Goal: Information Seeking & Learning: Learn about a topic

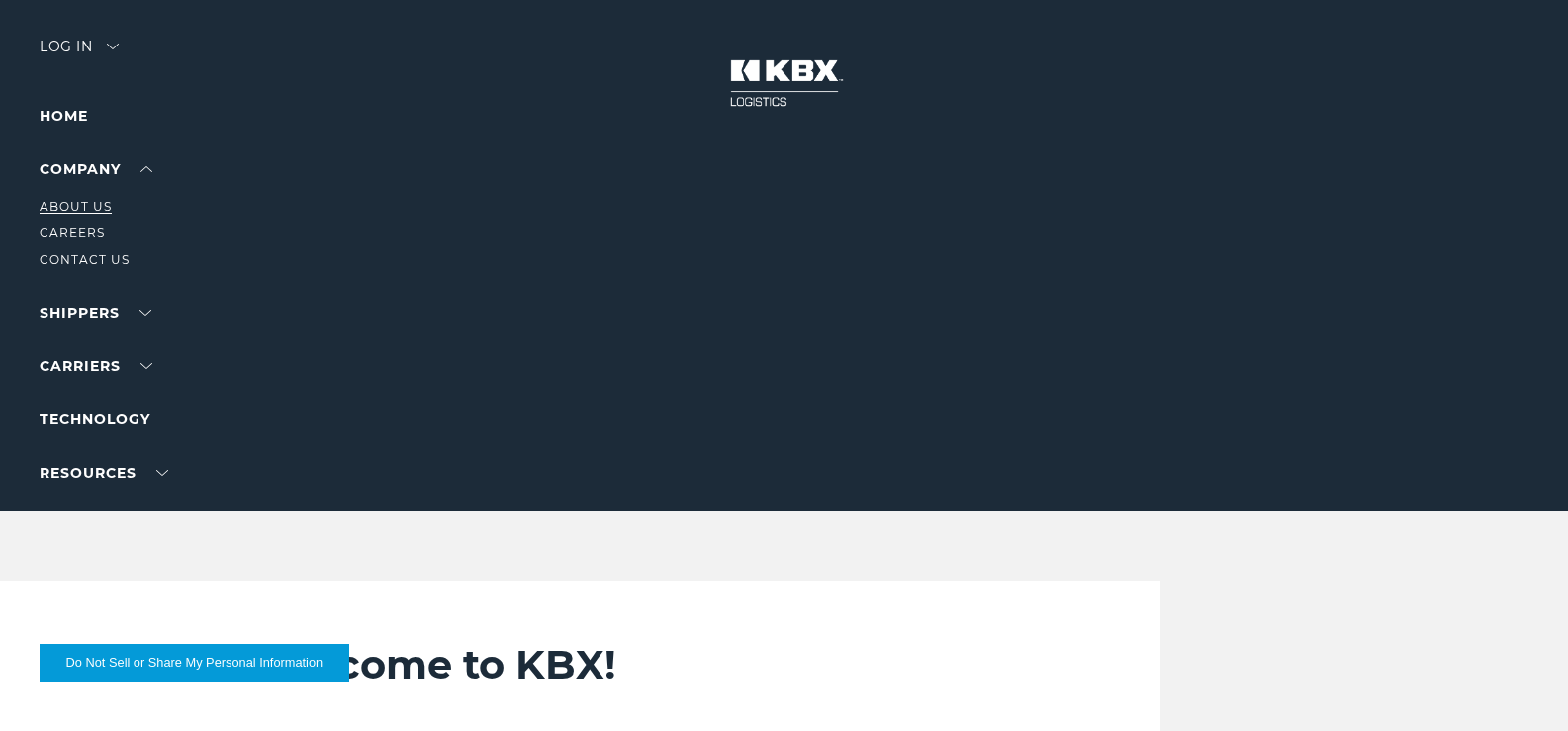
click at [81, 213] on link "About Us" at bounding box center [76, 206] width 72 height 15
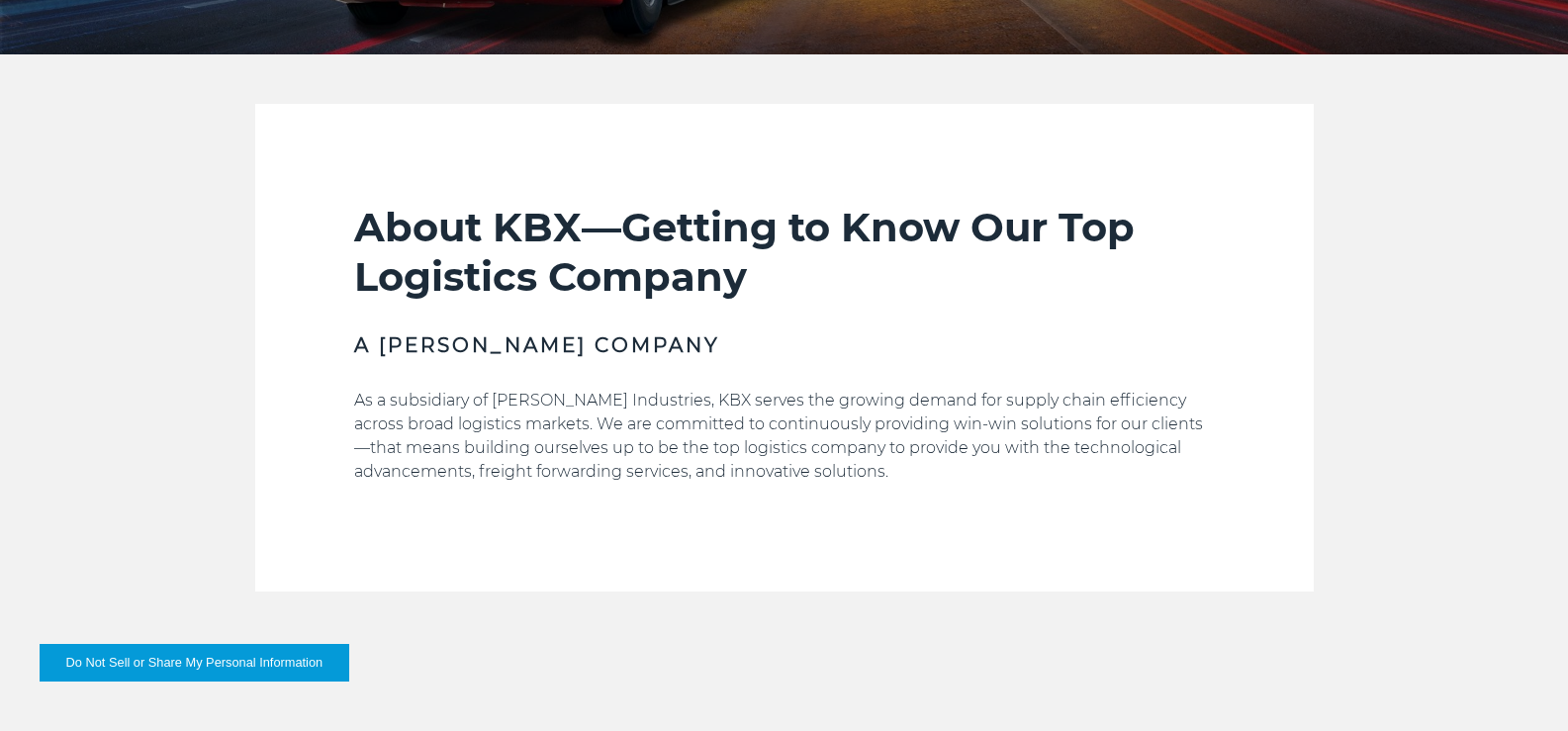
scroll to position [495, 0]
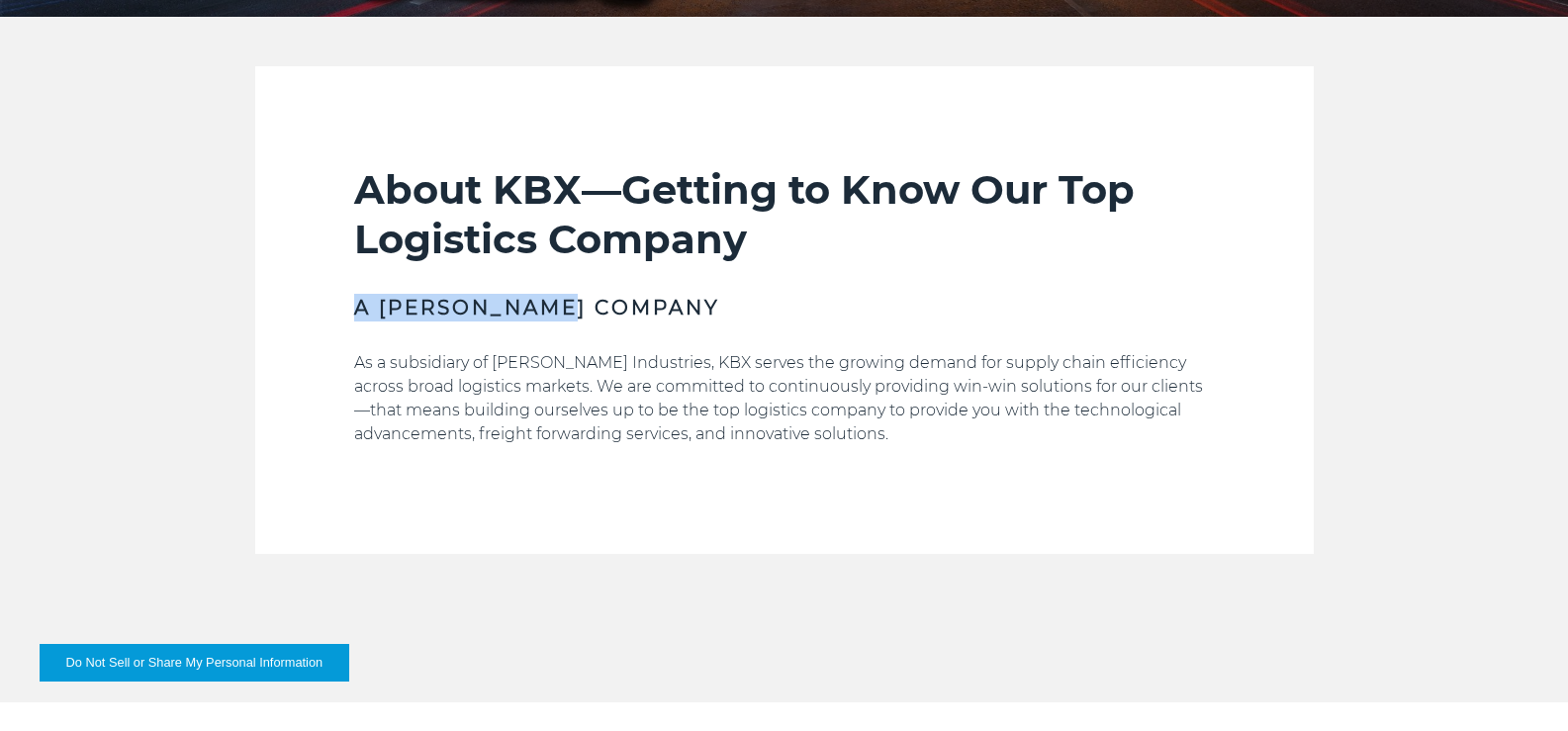
drag, startPoint x: 278, startPoint y: 340, endPoint x: 541, endPoint y: 338, distance: 263.0
click at [541, 322] on h3 "A [PERSON_NAME] Company" at bounding box center [784, 308] width 861 height 28
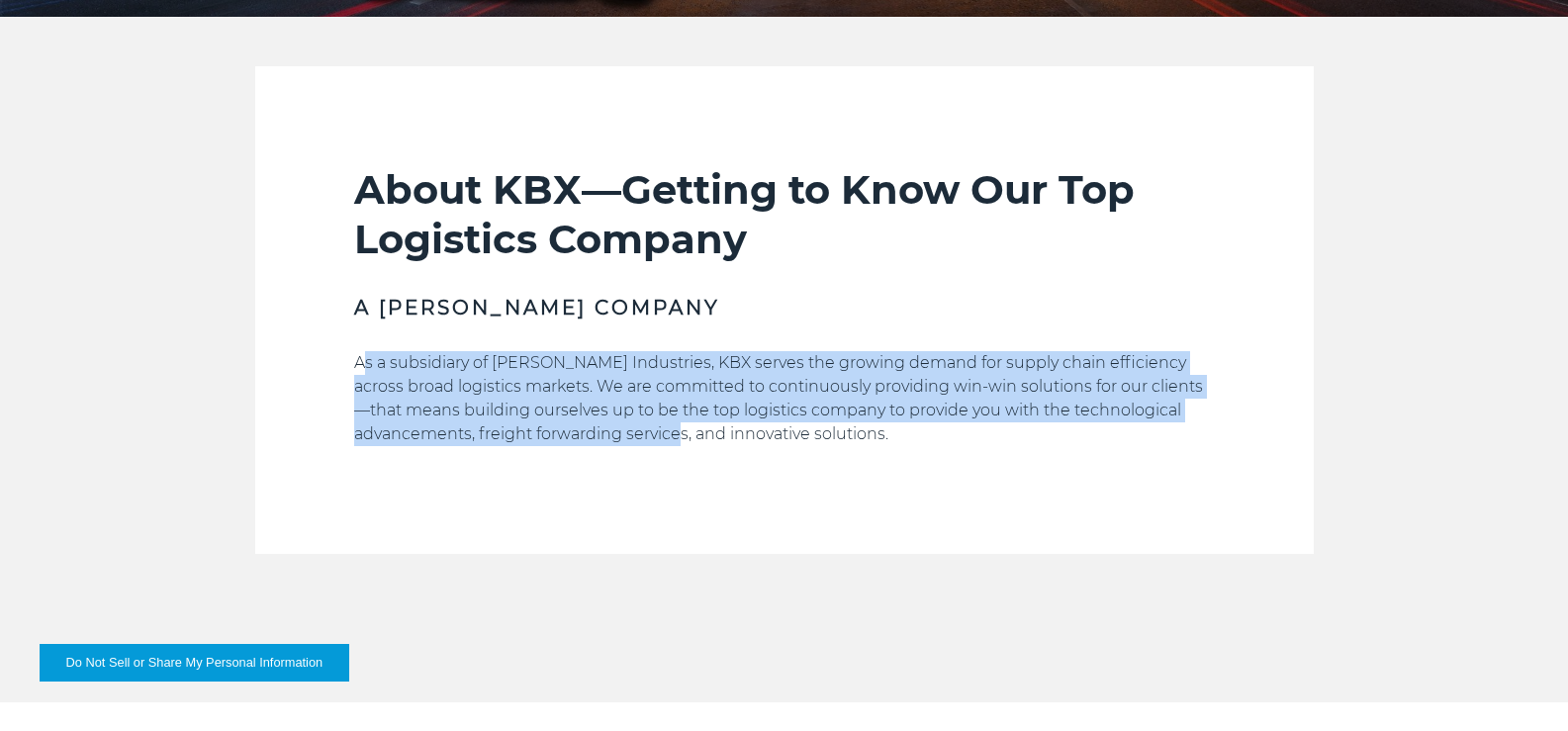
drag, startPoint x: 286, startPoint y: 393, endPoint x: 1127, endPoint y: 448, distance: 842.8
click at [1106, 432] on p "As a subsidiary of [PERSON_NAME] Industries, KBX serves the growing demand for …" at bounding box center [784, 398] width 861 height 95
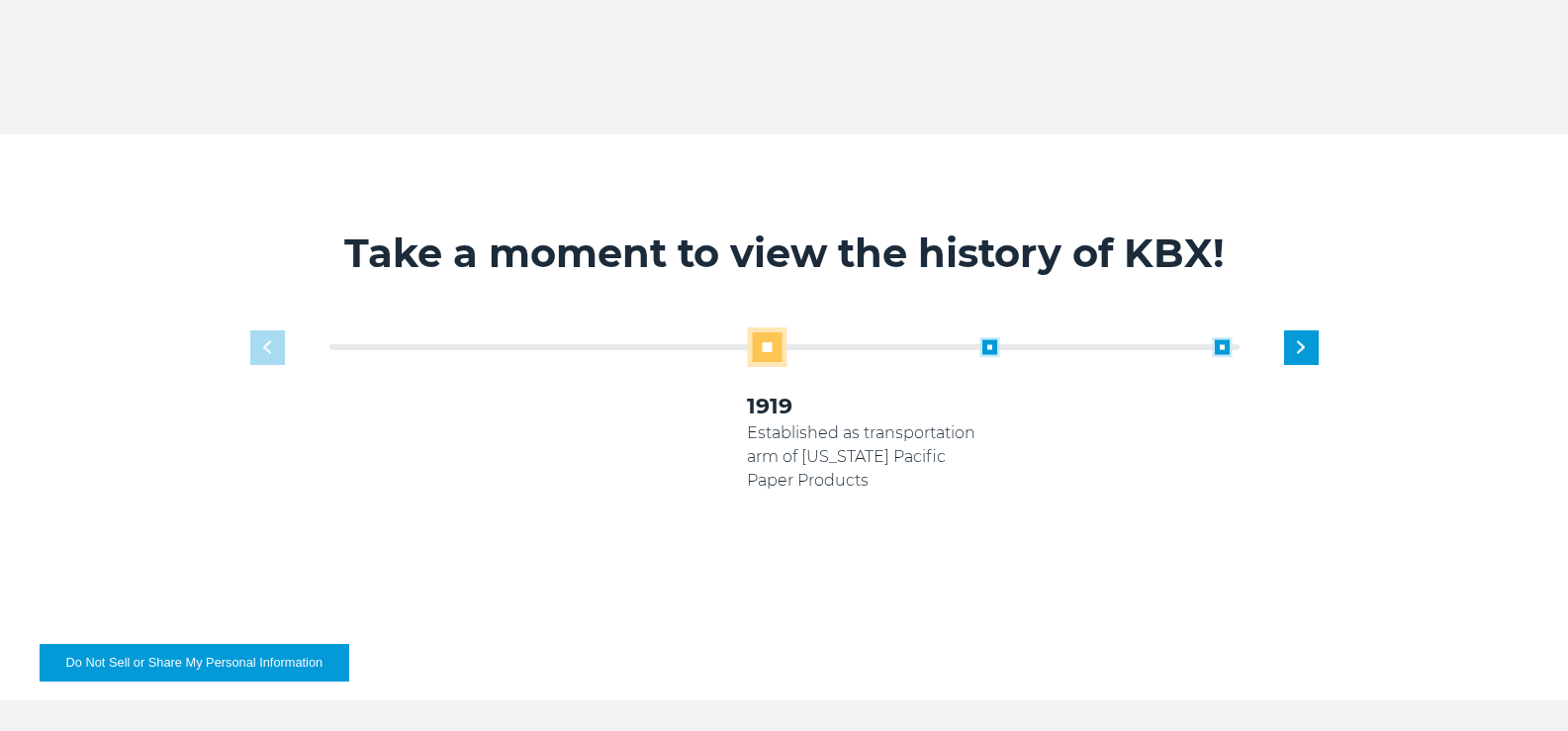
scroll to position [1188, 0]
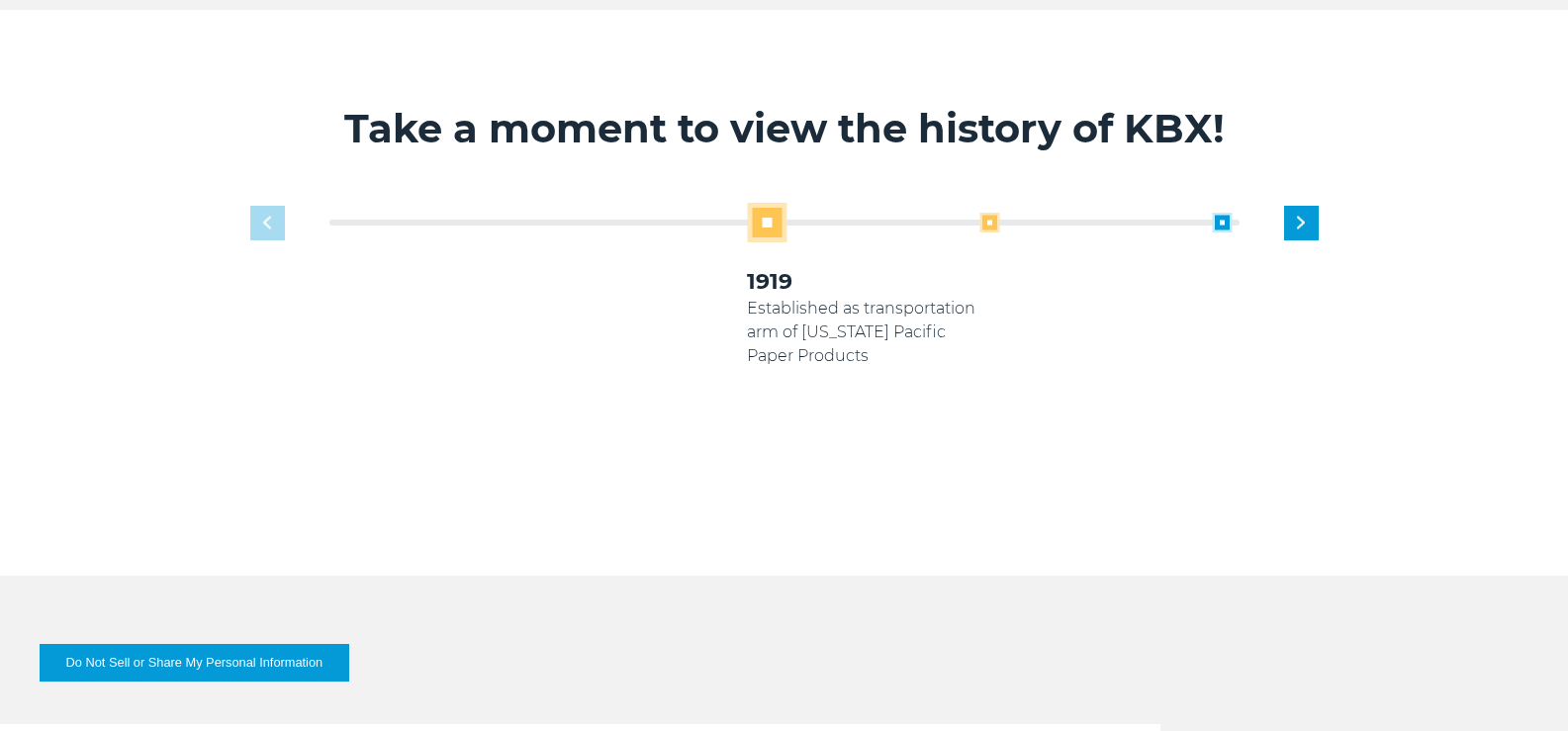
click at [983, 232] on span at bounding box center [990, 222] width 20 height 20
click at [992, 232] on span at bounding box center [990, 222] width 20 height 20
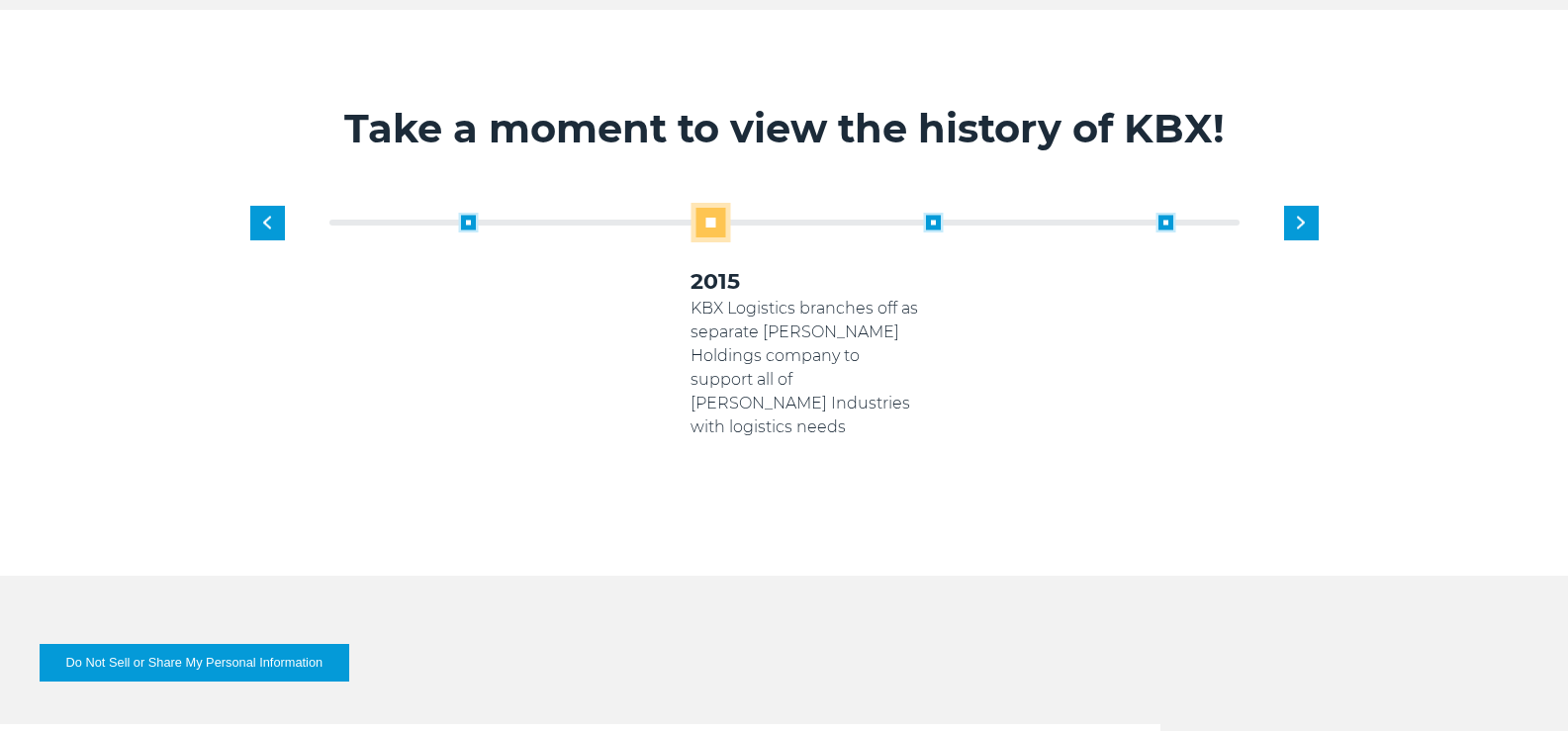
drag, startPoint x: 762, startPoint y: 333, endPoint x: 706, endPoint y: 327, distance: 56.3
click at [706, 327] on p "KBX Logistics branches off as separate [PERSON_NAME] Holdings company to suppor…" at bounding box center [806, 368] width 232 height 143
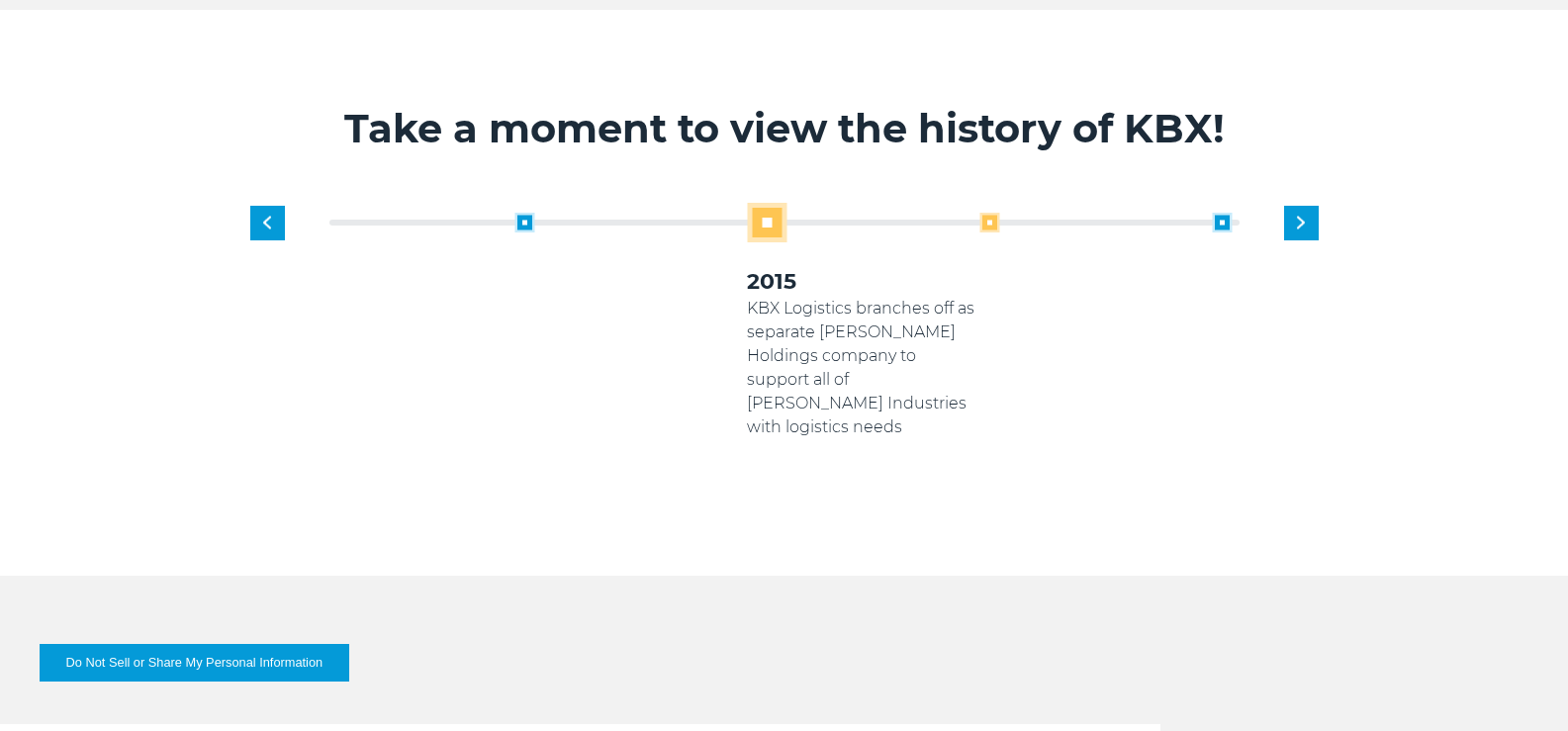
click at [990, 232] on span at bounding box center [990, 222] width 20 height 20
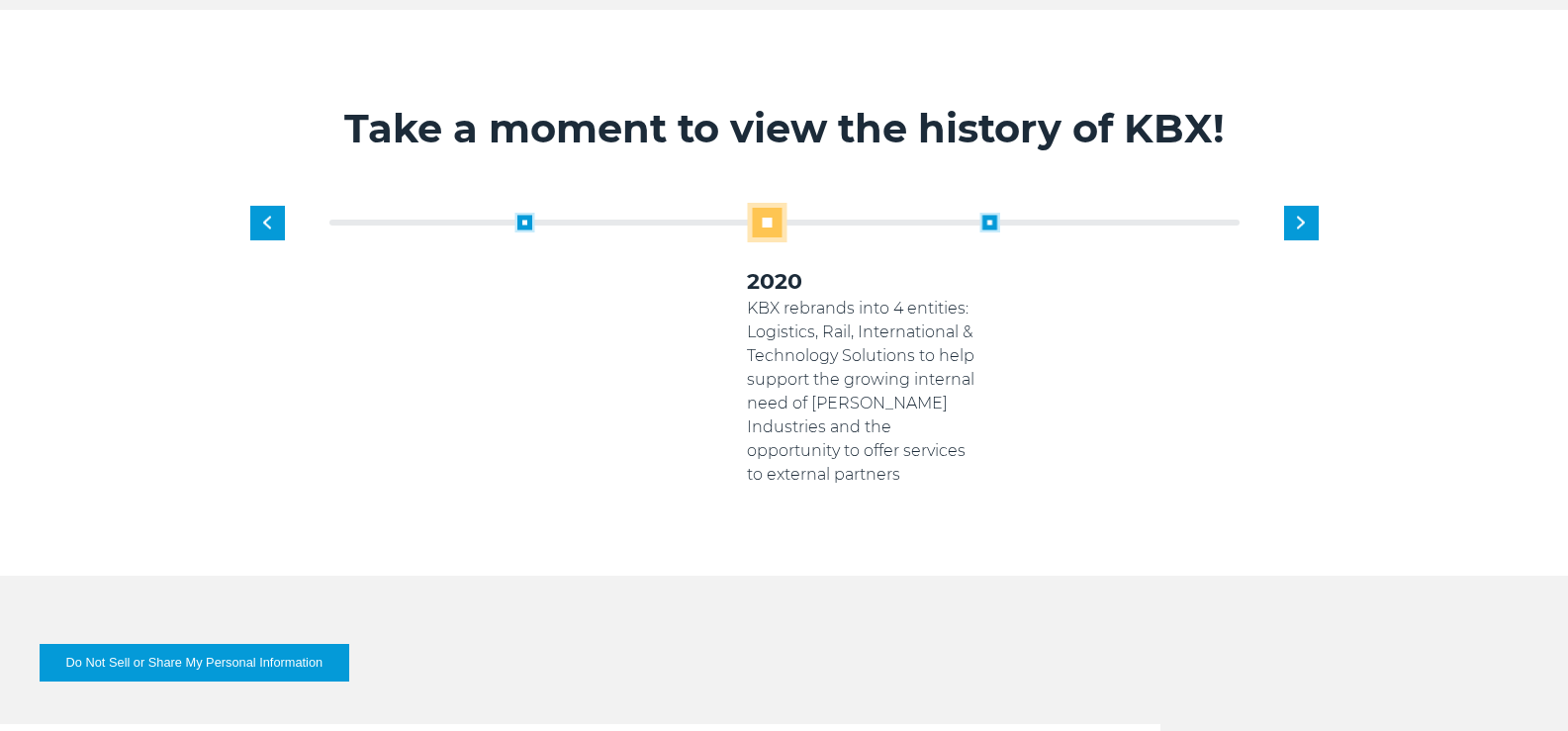
click at [990, 232] on span at bounding box center [990, 222] width 20 height 20
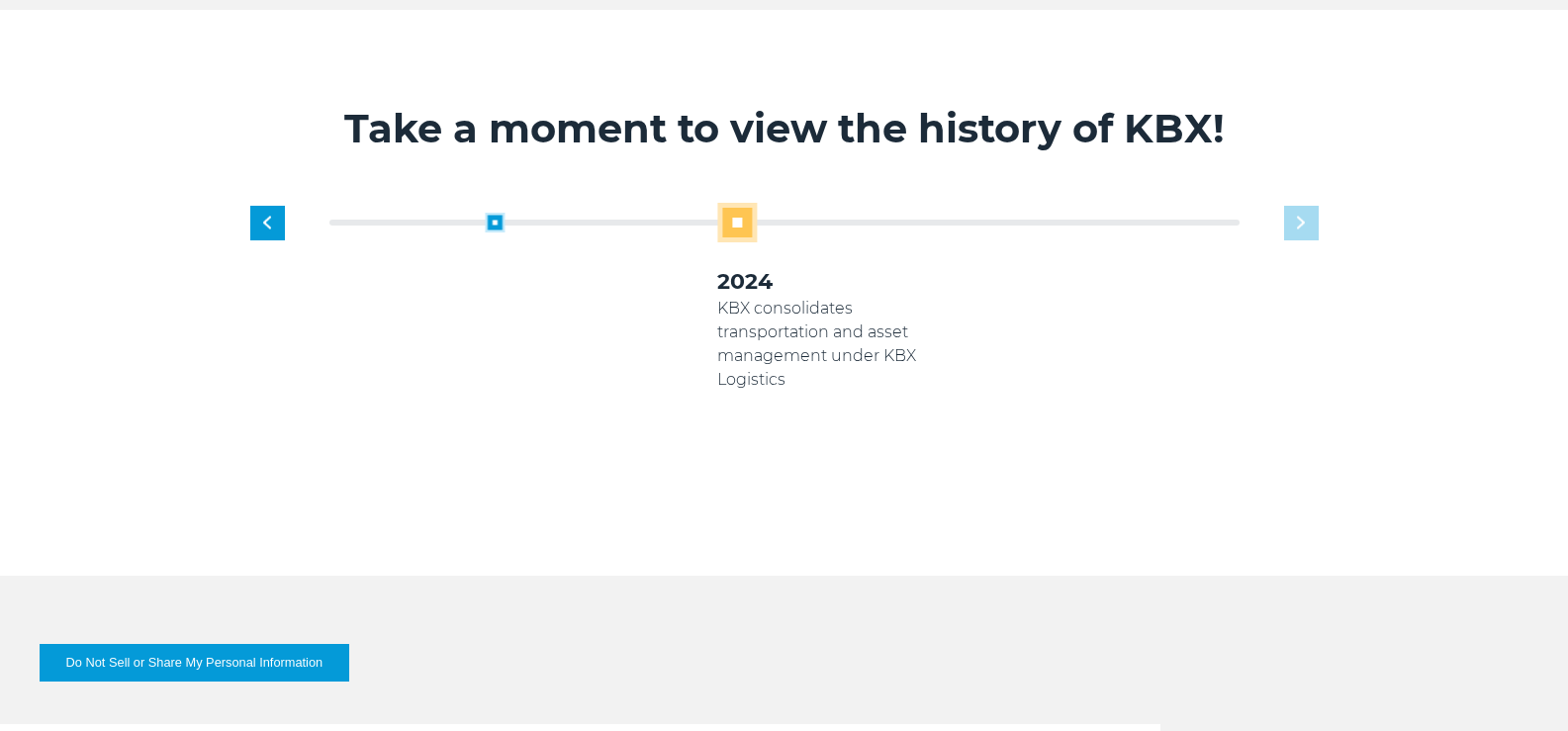
drag, startPoint x: 791, startPoint y: 355, endPoint x: 713, endPoint y: 344, distance: 78.8
click at [718, 344] on p "KBX consolidates transportation and asset management under KBX Logistics" at bounding box center [833, 344] width 232 height 95
click at [529, 232] on span at bounding box center [524, 222] width 20 height 20
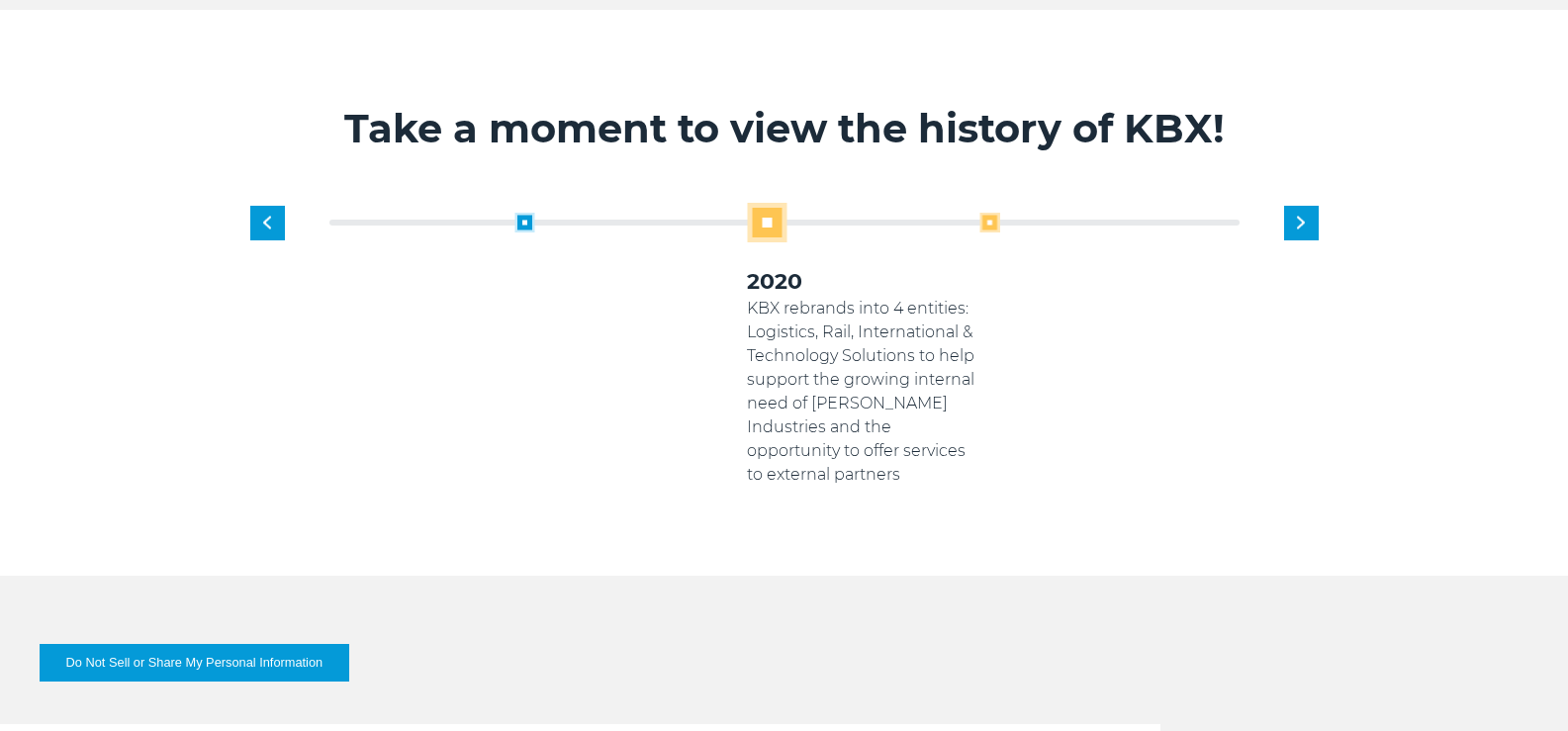
click at [996, 232] on span at bounding box center [990, 222] width 20 height 20
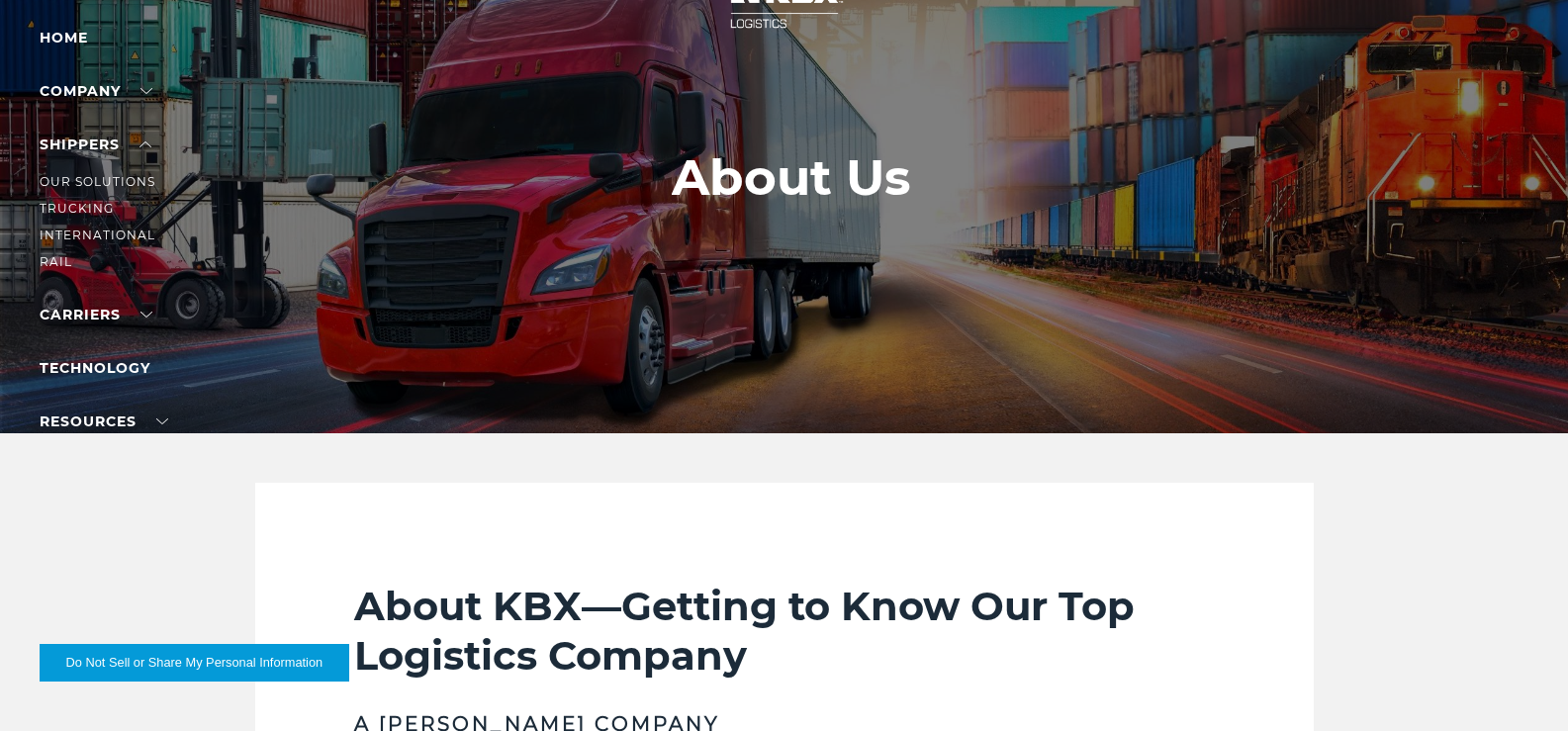
scroll to position [198, 0]
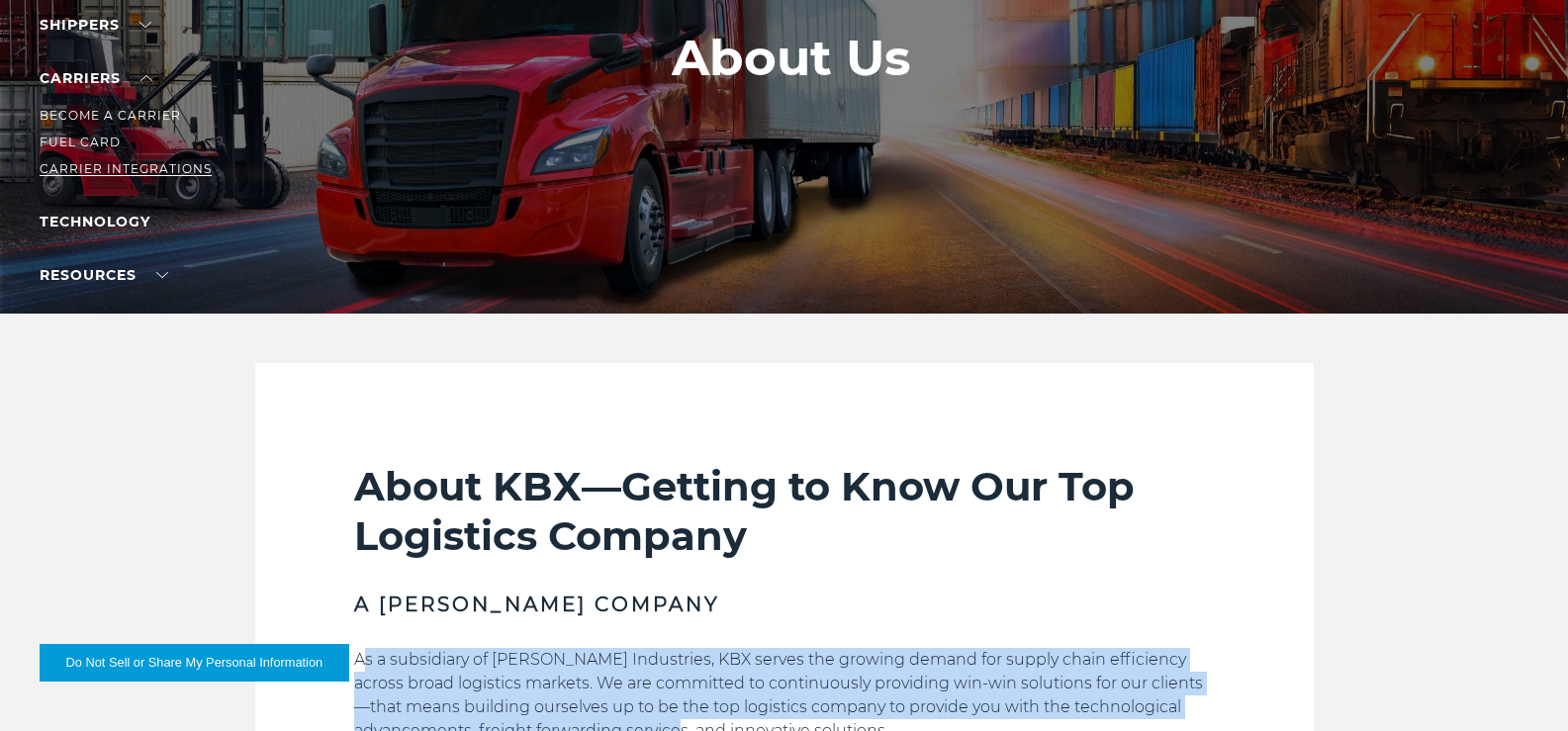
click at [132, 177] on link "Carrier Integrations" at bounding box center [126, 169] width 172 height 15
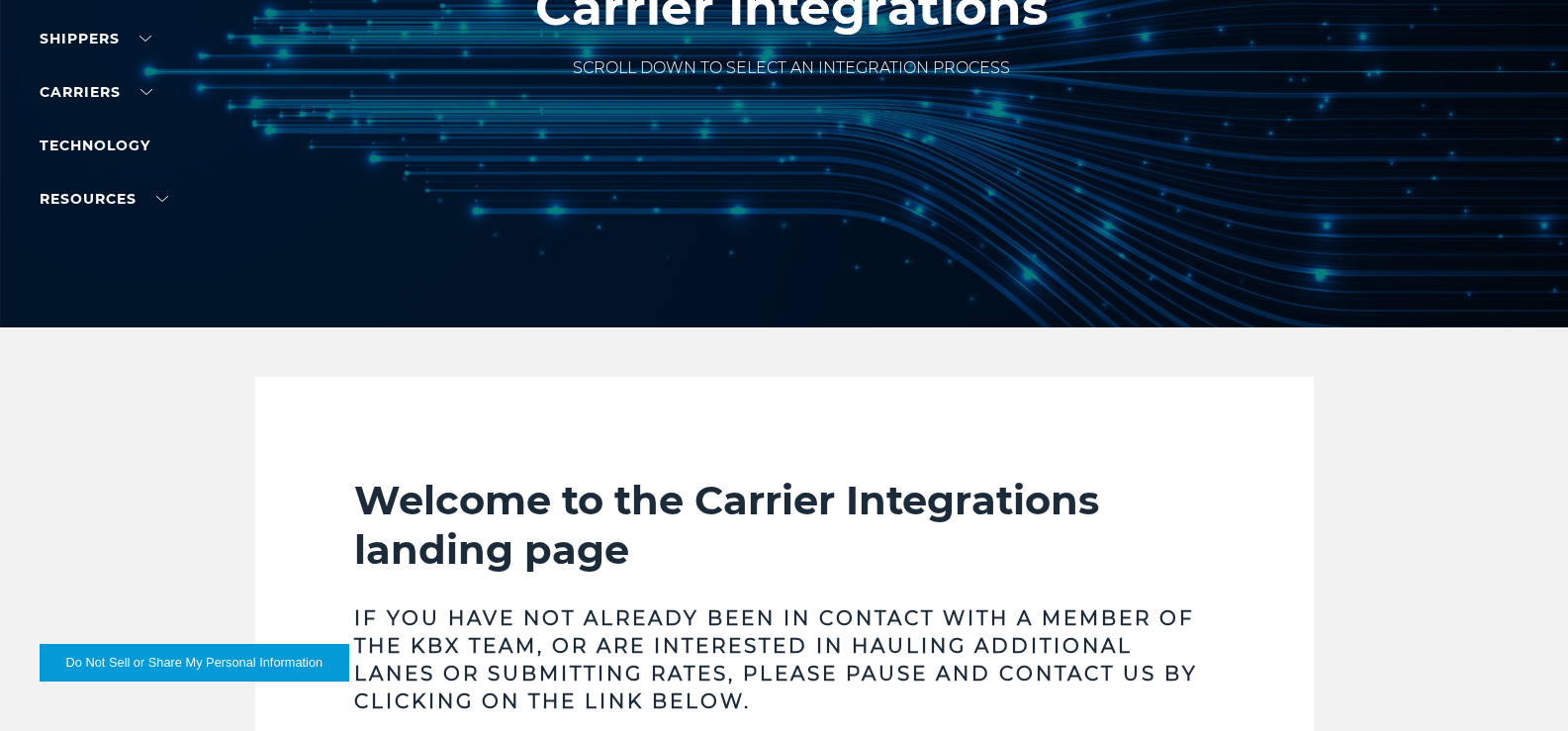
scroll to position [198, 0]
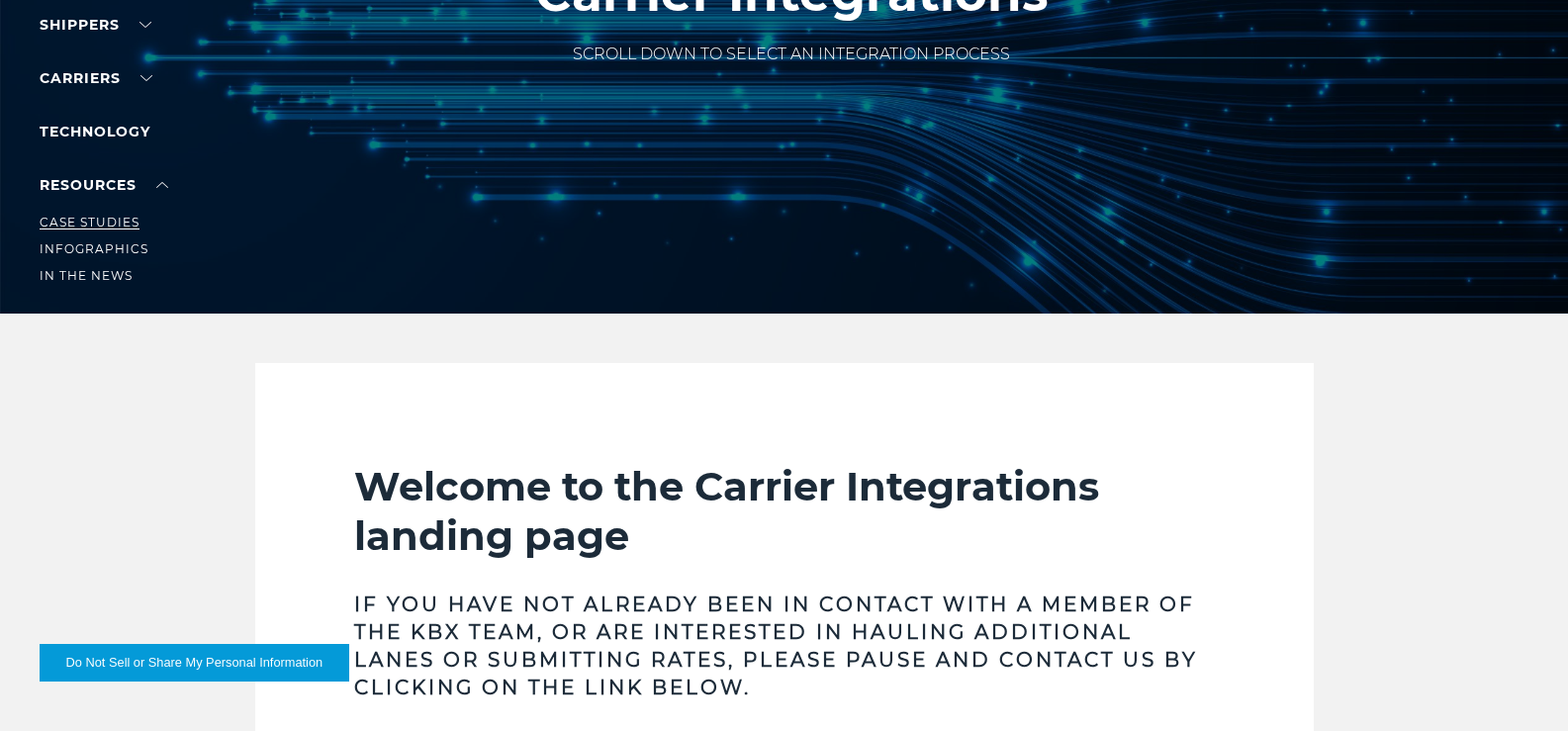
click at [114, 229] on link "Case Studies" at bounding box center [90, 221] width 100 height 15
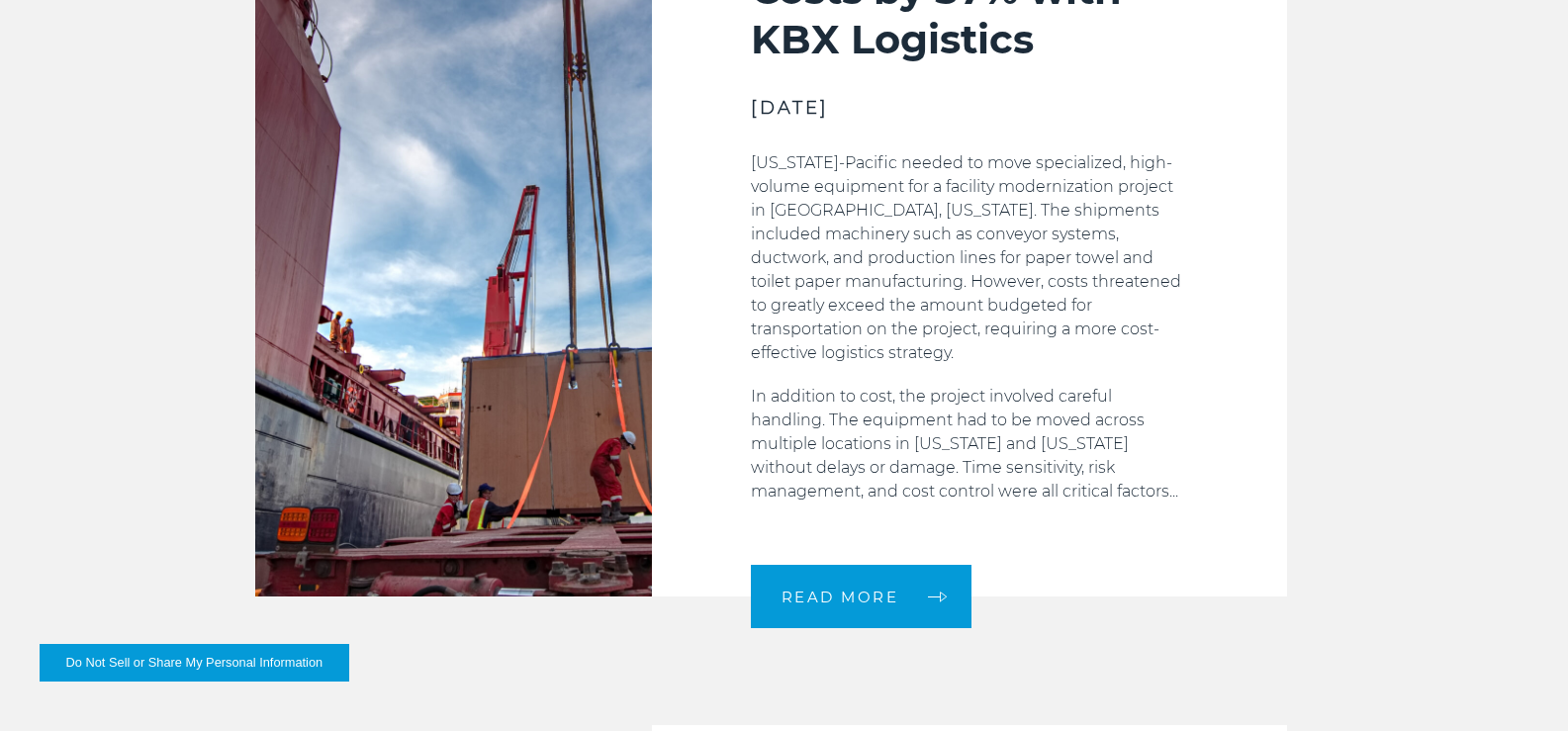
scroll to position [1682, 0]
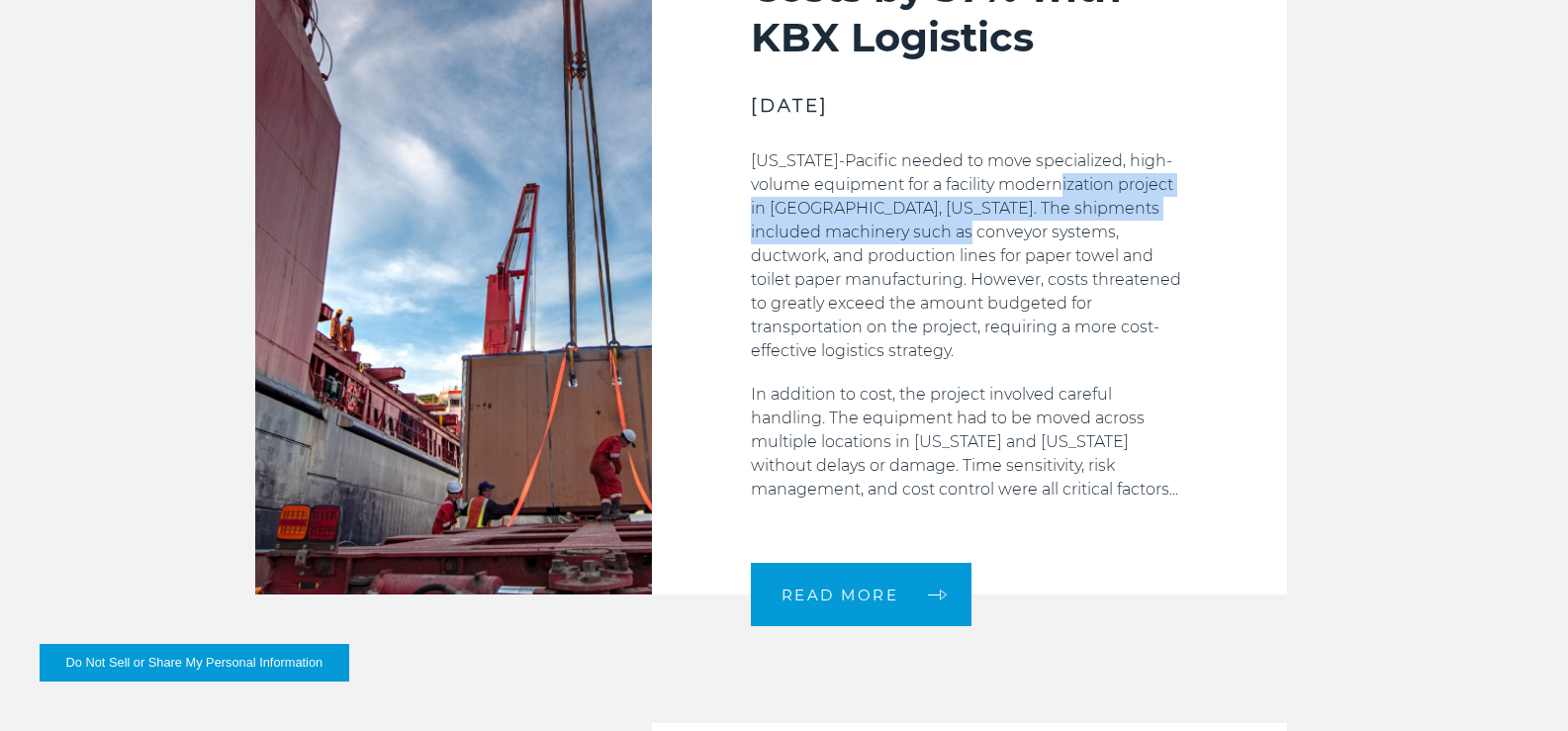
drag, startPoint x: 999, startPoint y: 327, endPoint x: 1231, endPoint y: 357, distance: 233.9
click at [1188, 357] on p "Georgia-Pacific needed to move specialized, high-volume equipment for a facilit…" at bounding box center [969, 256] width 438 height 213
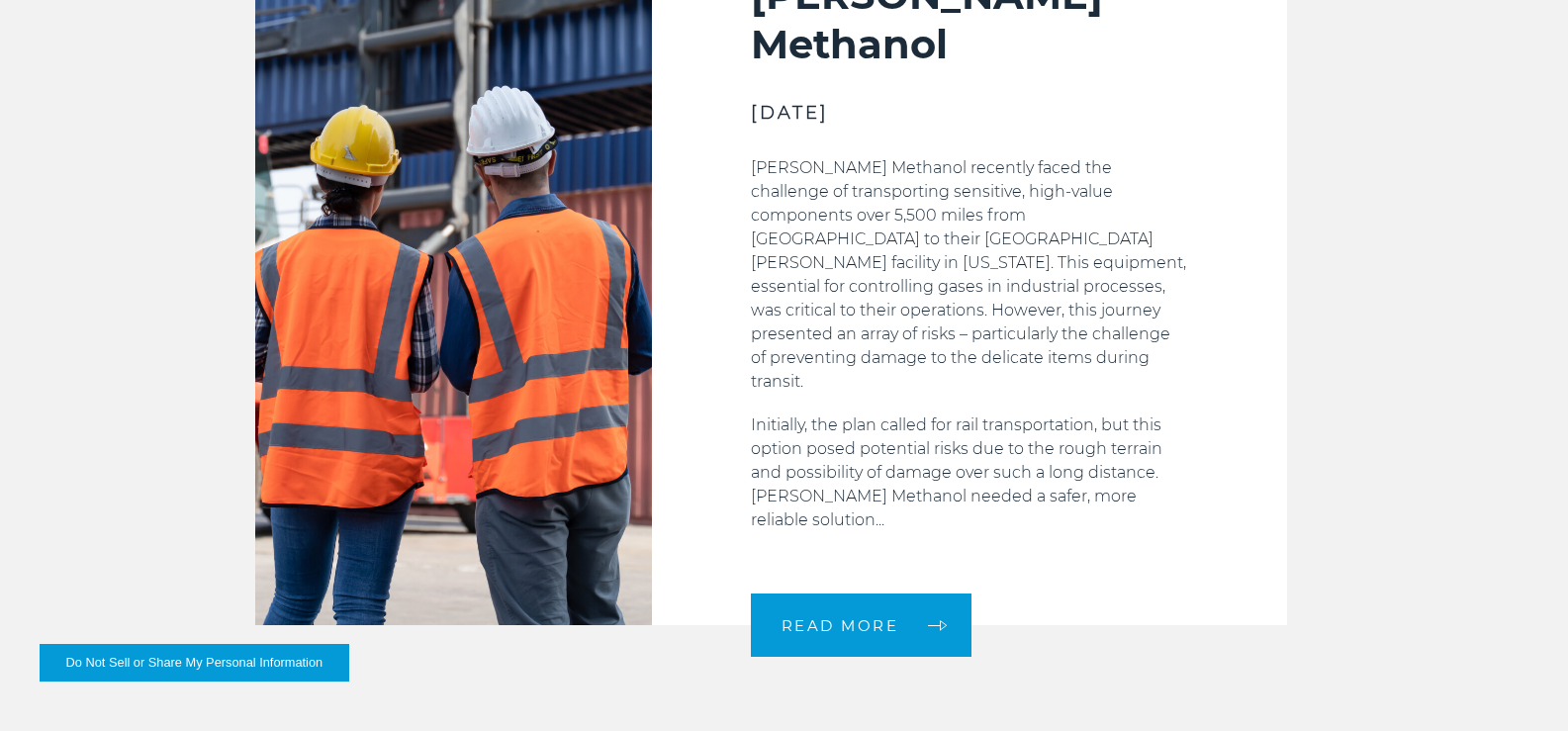
scroll to position [2485, 0]
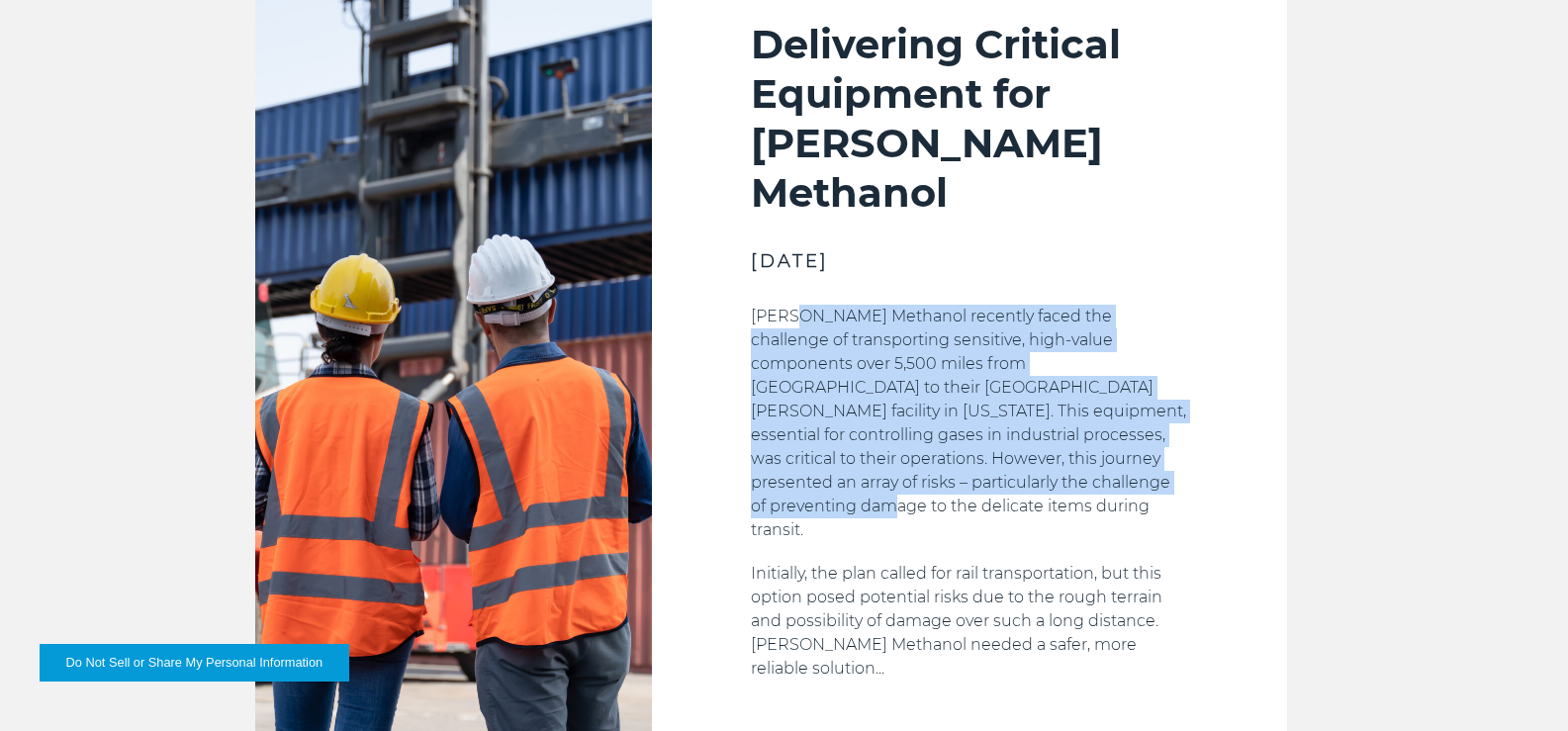
drag, startPoint x: 862, startPoint y: 381, endPoint x: 1213, endPoint y: 538, distance: 384.5
click at [1188, 538] on p "Koch Methanol recently faced the challenge of transporting sensitive, high-valu…" at bounding box center [969, 424] width 438 height 237
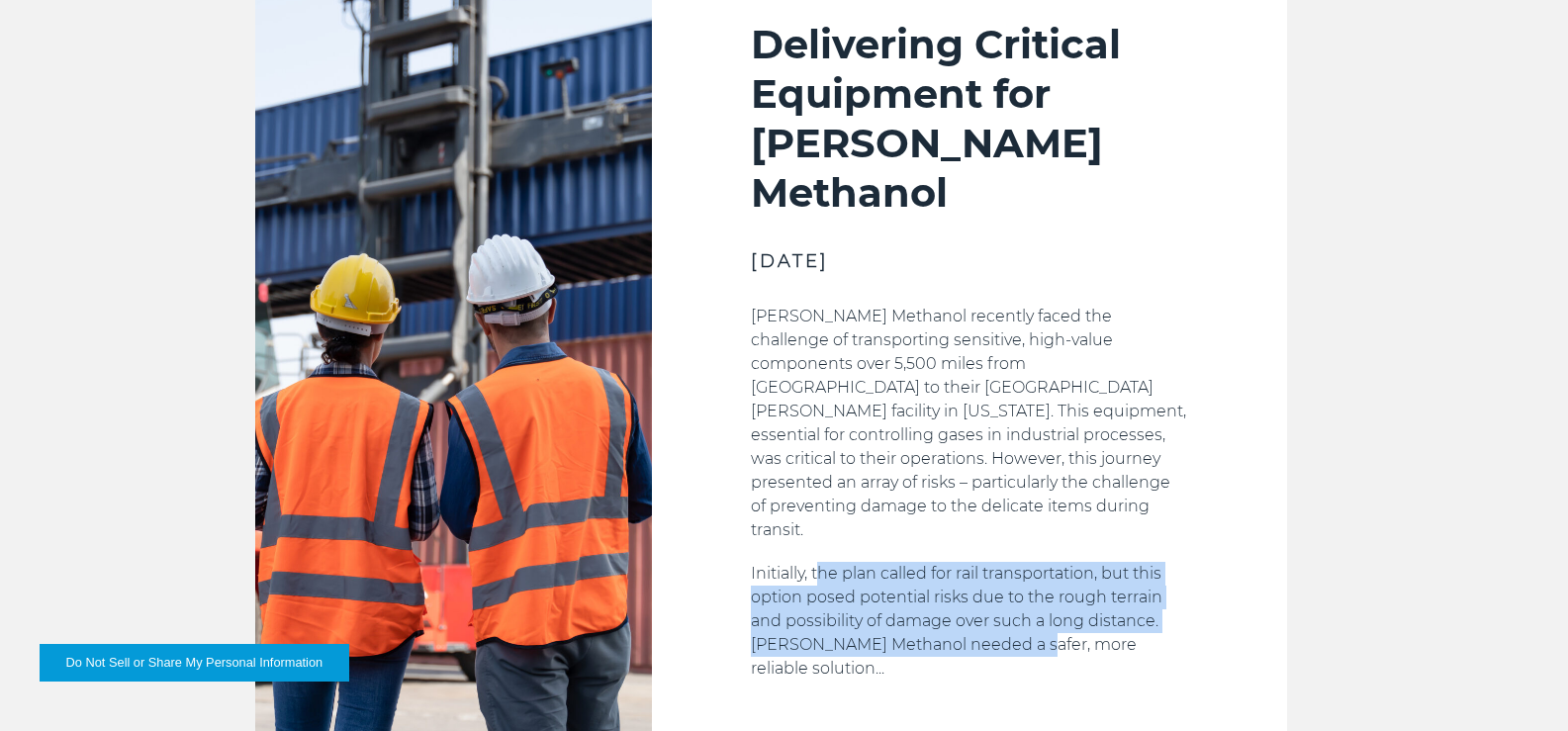
drag, startPoint x: 808, startPoint y: 574, endPoint x: 1215, endPoint y: 618, distance: 409.4
click at [1188, 618] on p "Initially, the plan called for rail transportation, but this option posed poten…" at bounding box center [969, 621] width 438 height 119
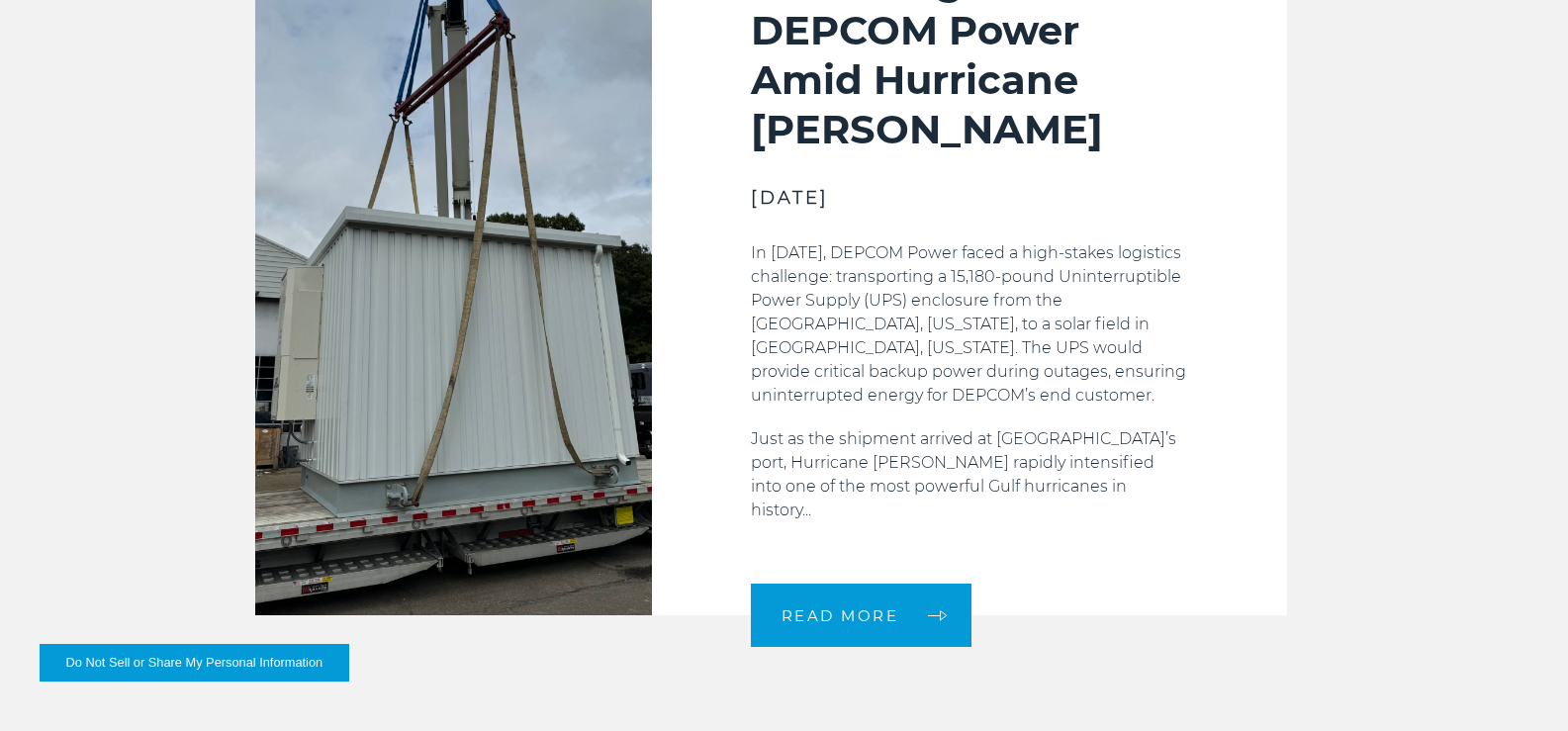
scroll to position [0, 0]
